Goal: Transaction & Acquisition: Subscribe to service/newsletter

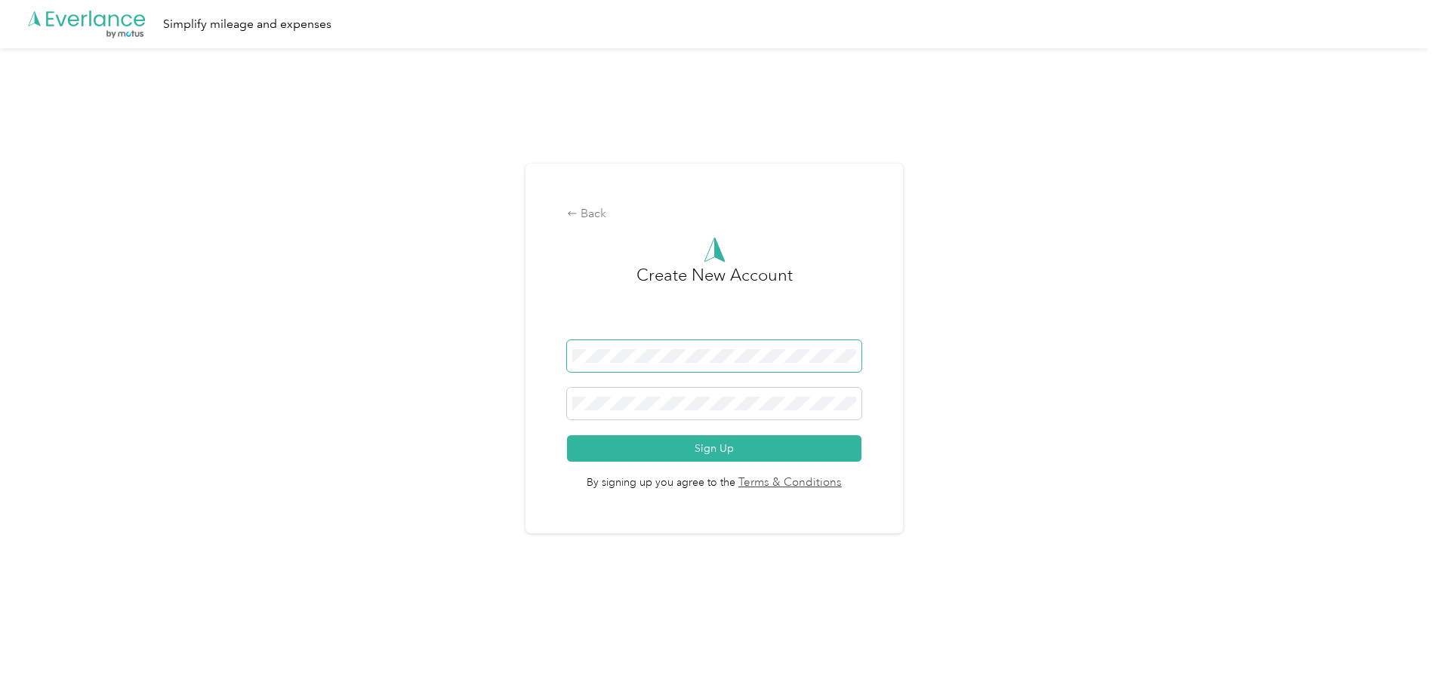
click at [659, 365] on span at bounding box center [714, 356] width 294 height 32
click at [567, 436] on button "Sign Up" at bounding box center [714, 449] width 294 height 26
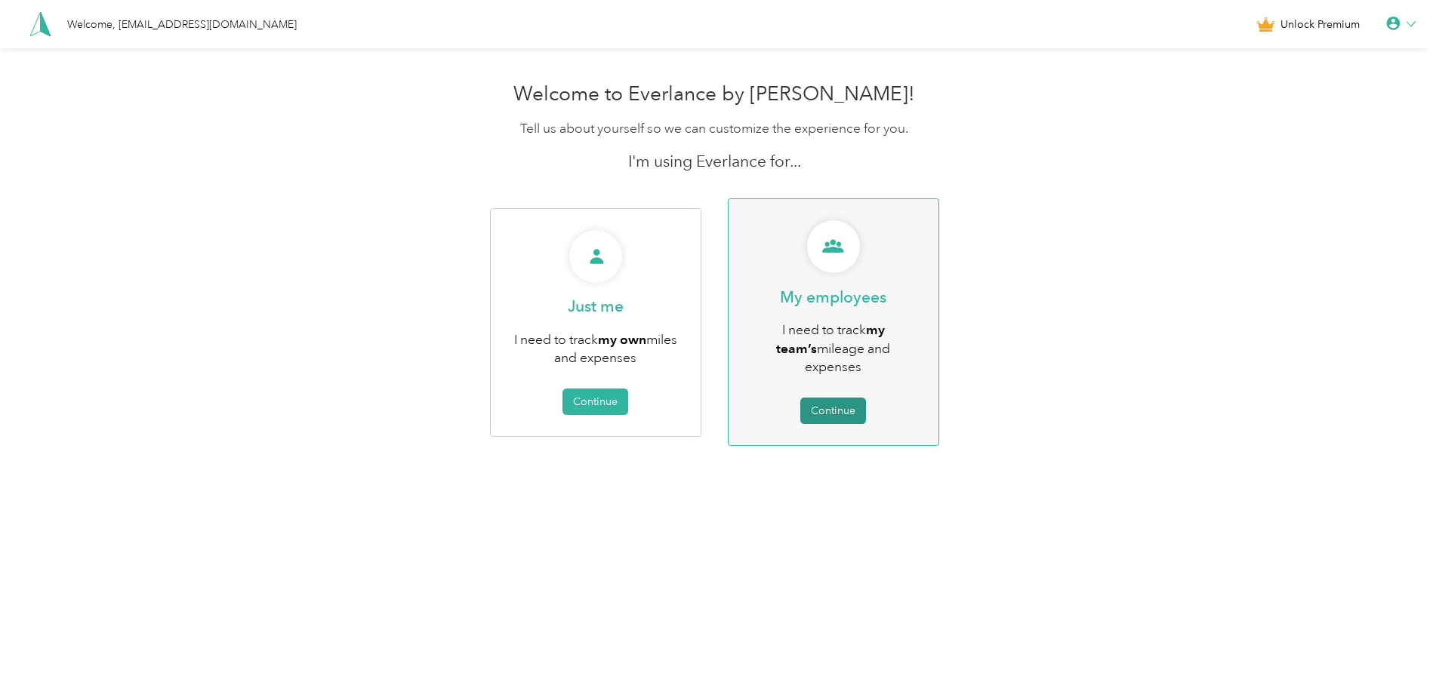
click at [839, 398] on button "Continue" at bounding box center [833, 411] width 66 height 26
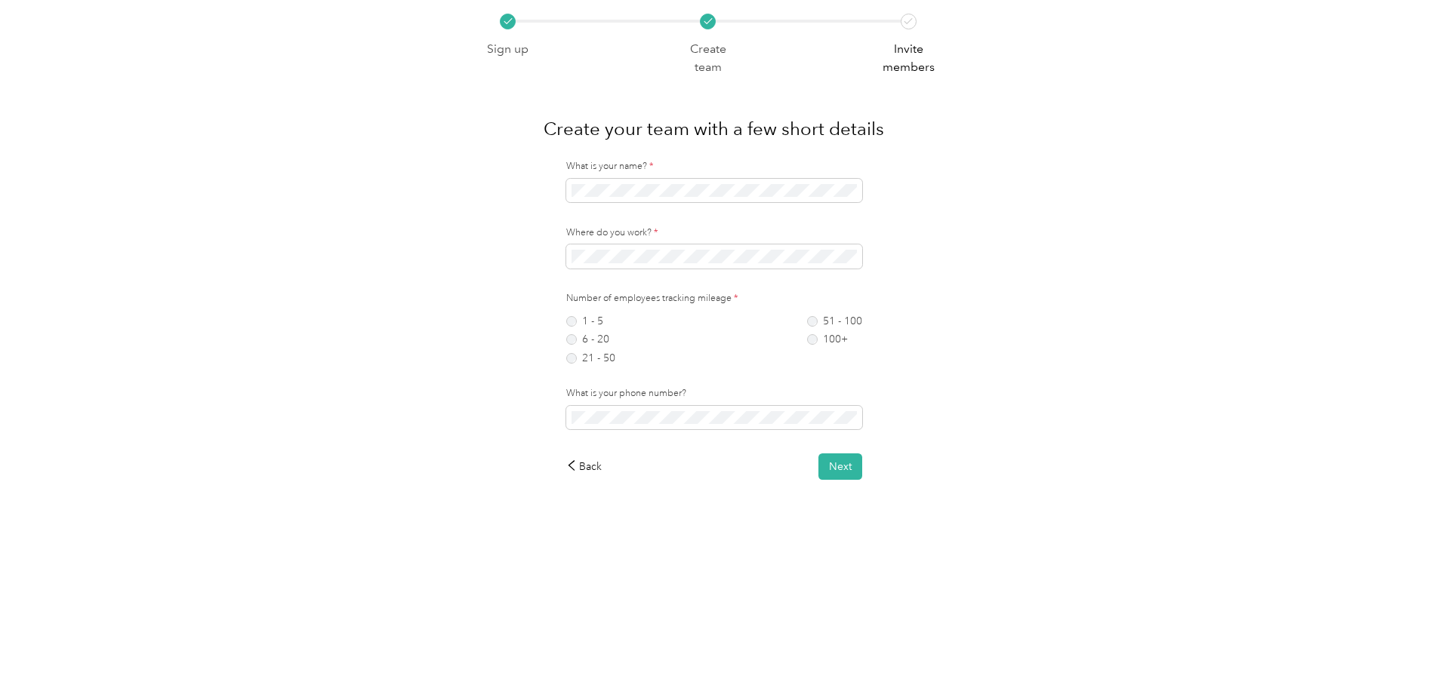
click at [441, 182] on div "Sign up Create team Invite members Create your team with a few short details Wh…" at bounding box center [714, 277] width 1428 height 554
